Goal: Find specific fact

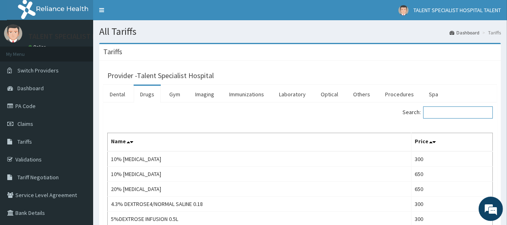
click at [442, 114] on input "Search:" at bounding box center [458, 112] width 70 height 12
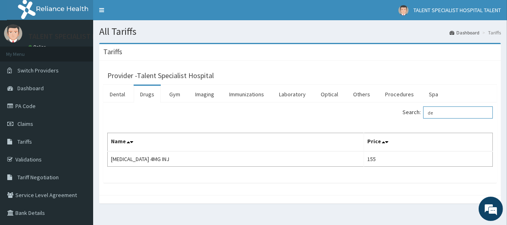
type input "d"
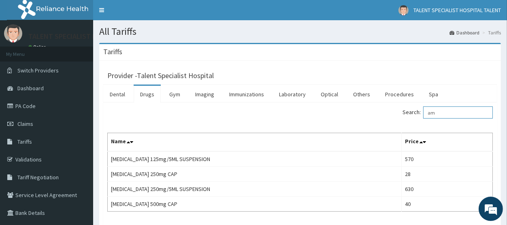
type input "a"
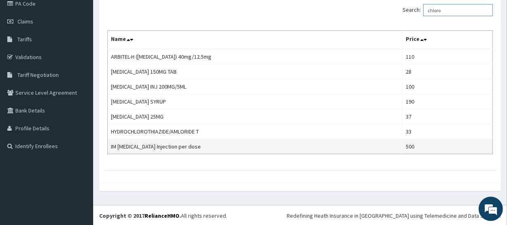
scroll to position [13, 0]
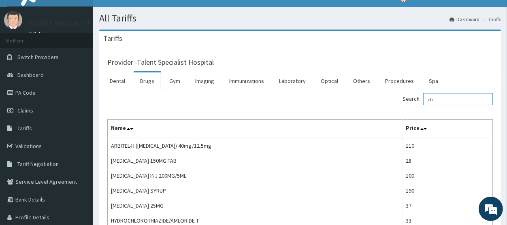
type input "c"
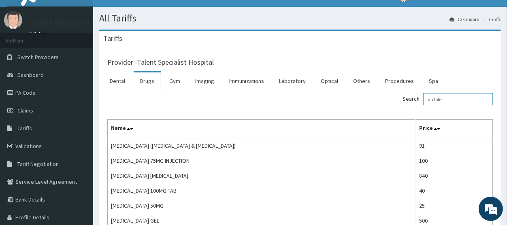
click at [454, 99] on input "diclofe" at bounding box center [458, 99] width 70 height 12
type input "d"
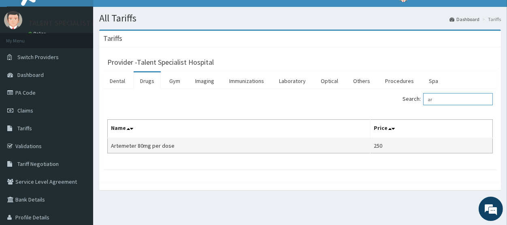
type input "a"
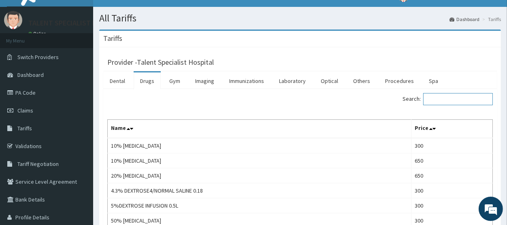
click at [441, 101] on input "Search:" at bounding box center [458, 99] width 70 height 12
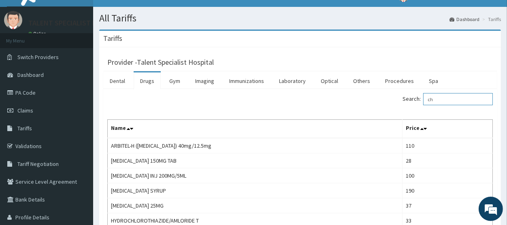
type input "c"
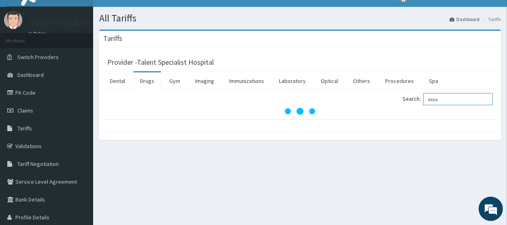
click at [453, 100] on input "dexa" at bounding box center [458, 99] width 70 height 12
type input "dexamet"
